Goal: Task Accomplishment & Management: Use online tool/utility

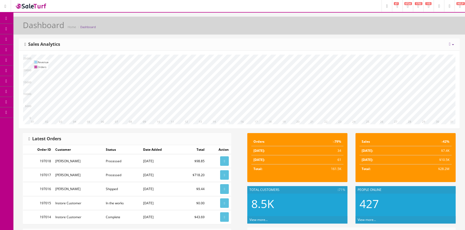
click at [52, 29] on link "Products" at bounding box center [41, 29] width 56 height 10
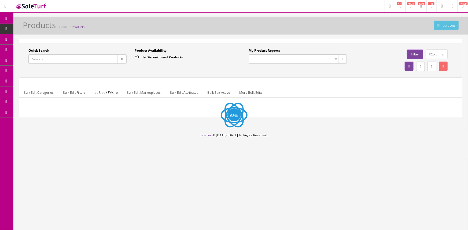
click at [40, 60] on input "Quick Search" at bounding box center [72, 58] width 89 height 9
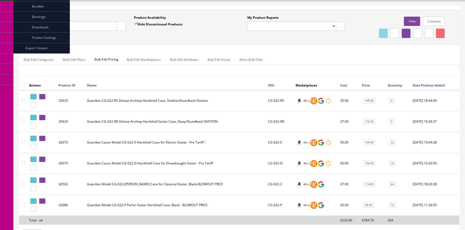
scroll to position [49, 0]
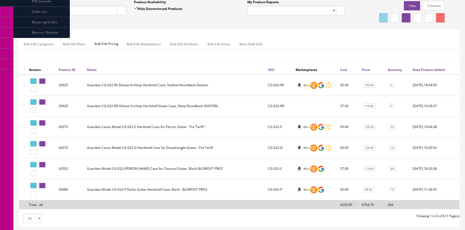
type input "cg-022"
drag, startPoint x: 268, startPoint y: 168, endPoint x: 282, endPoint y: 166, distance: 14.3
click at [282, 166] on td "CG-022-C" at bounding box center [280, 169] width 28 height 21
copy td "CG-022-C"
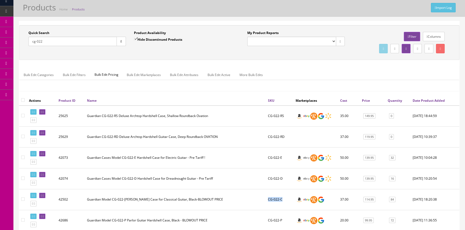
scroll to position [0, 0]
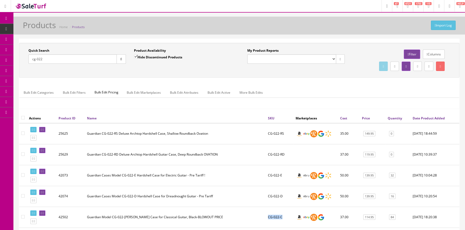
click at [42, 48] on span "POS Console" at bounding box center [41, 49] width 19 height 5
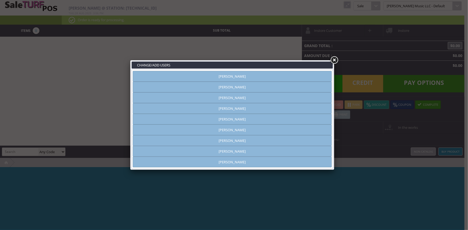
type input "amber helgren"
click at [238, 77] on link "[PERSON_NAME]" at bounding box center [232, 76] width 199 height 11
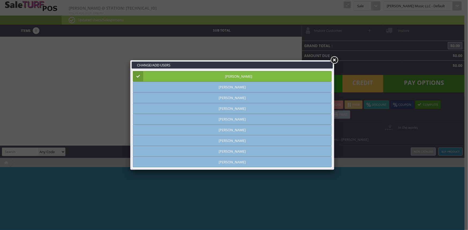
click at [335, 61] on link at bounding box center [334, 61] width 10 height 10
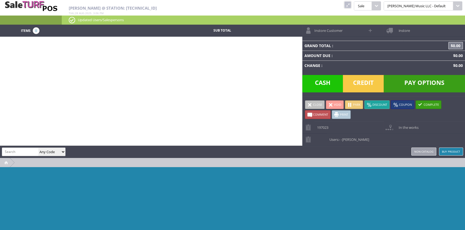
paste input "CG-022-C"
type input "CG-022-C"
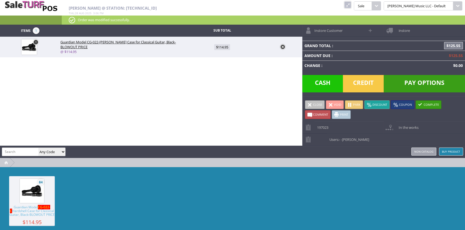
click at [222, 47] on span "$114.95" at bounding box center [222, 47] width 16 height 6
type input "114.95"
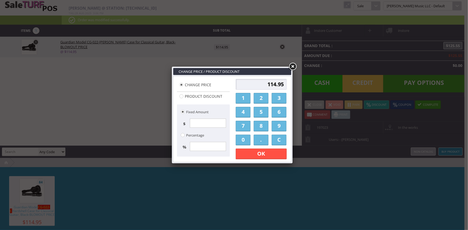
click at [263, 85] on input "114.95" at bounding box center [261, 84] width 51 height 11
type input "5"
type input "90.00"
click at [276, 153] on link "OK" at bounding box center [261, 154] width 51 height 11
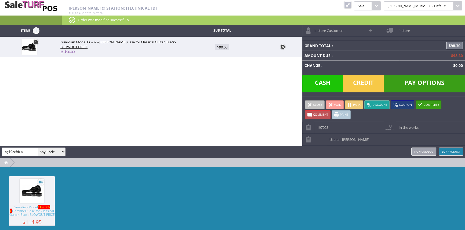
type input "og10ceftb-a"
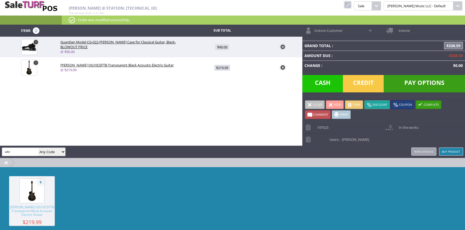
type input "wkt"
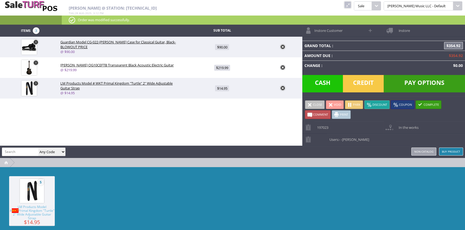
click at [363, 80] on span "Credit" at bounding box center [363, 83] width 41 height 17
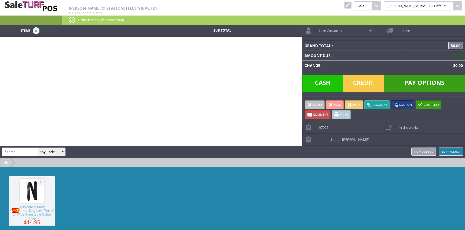
click at [351, 3] on link at bounding box center [347, 4] width 7 height 7
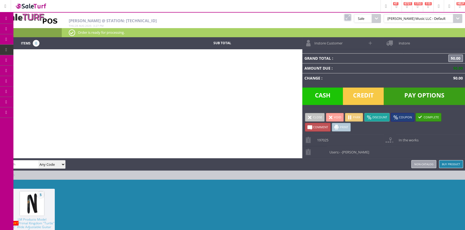
click at [36, 29] on span "Products" at bounding box center [39, 29] width 14 height 5
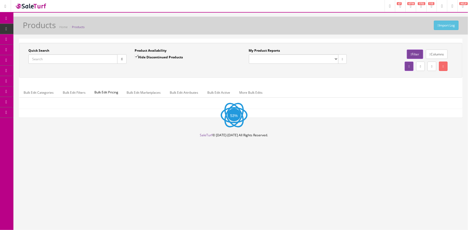
click at [48, 60] on input "Quick Search" at bounding box center [72, 58] width 89 height 9
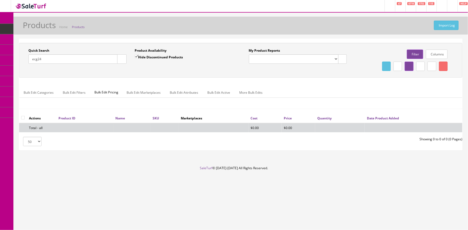
type input "ecg24"
click at [138, 56] on input "Hide Discontinued Products" at bounding box center [136, 56] width 3 height 3
checkbox input "false"
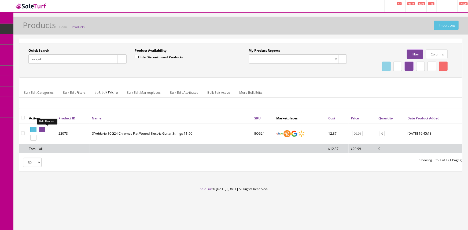
click at [44, 130] on icon at bounding box center [43, 129] width 1 height 3
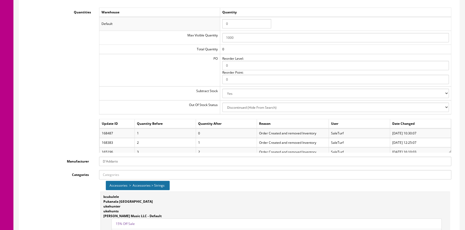
scroll to position [585, 0]
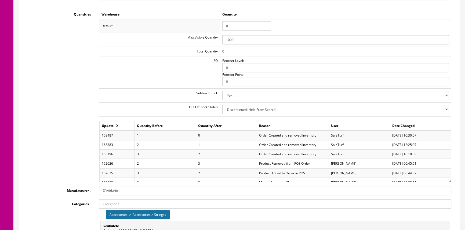
drag, startPoint x: 451, startPoint y: 153, endPoint x: 450, endPoint y: 175, distance: 22.0
click at [451, 176] on div "Warehouse Quantity Default 0 Max Visible Quantity 1000 Total Quantity 0 PO Reor…" at bounding box center [275, 96] width 360 height 172
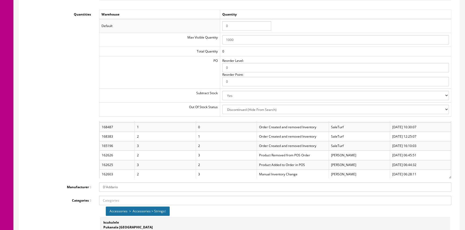
scroll to position [0, 0]
